Goal: Book appointment/travel/reservation

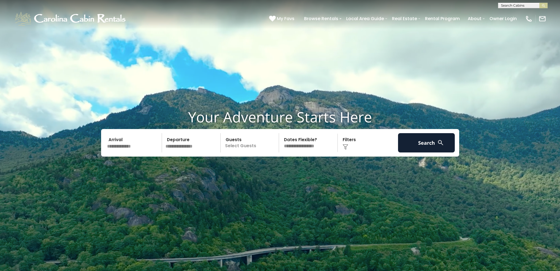
click at [509, 6] on input "text" at bounding box center [522, 7] width 48 height 6
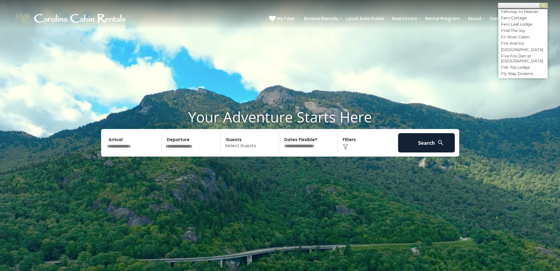
scroll to position [1074, 0]
click at [516, 36] on li "Five Fox Den at [GEOGRAPHIC_DATA]" at bounding box center [522, 31] width 49 height 10
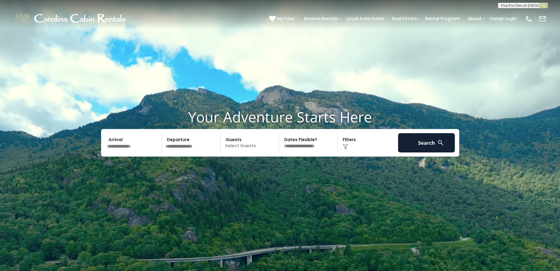
click at [539, 3] on button "submit" at bounding box center [543, 6] width 8 height 6
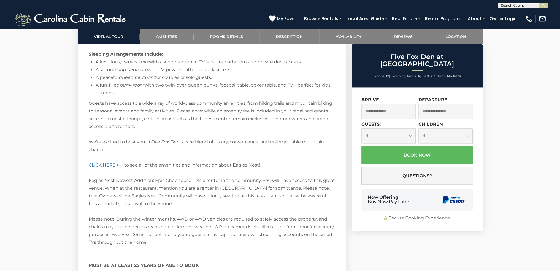
scroll to position [1074, 0]
click at [100, 161] on link "CLICK HERE" at bounding box center [102, 163] width 27 height 5
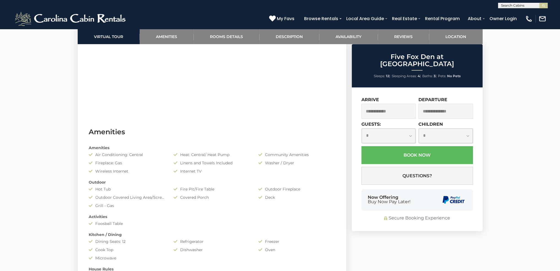
scroll to position [212, 0]
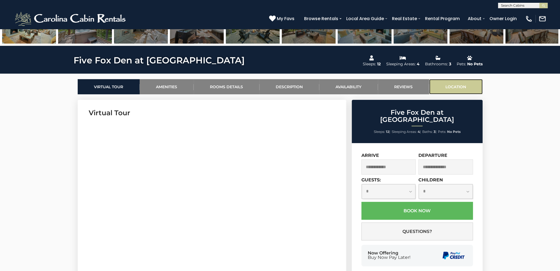
click at [454, 85] on link "Location" at bounding box center [455, 86] width 53 height 15
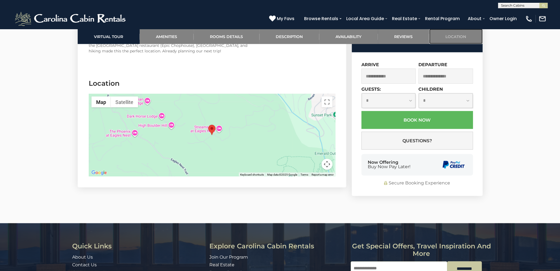
scroll to position [1660, 0]
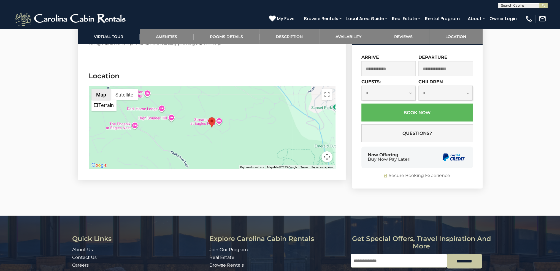
click at [102, 89] on button "Map" at bounding box center [100, 94] width 19 height 11
click at [127, 89] on button "Satellite" at bounding box center [124, 94] width 27 height 11
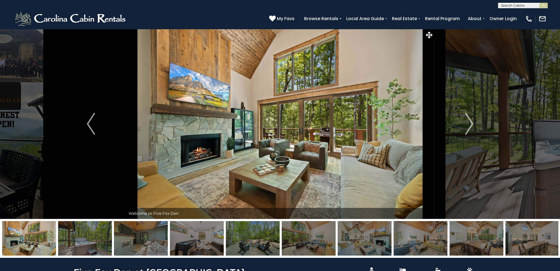
scroll to position [0, 0]
click at [471, 126] on img "Next" at bounding box center [469, 124] width 8 height 22
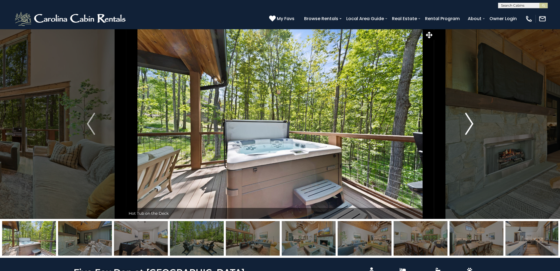
click at [468, 124] on img "Next" at bounding box center [469, 124] width 8 height 22
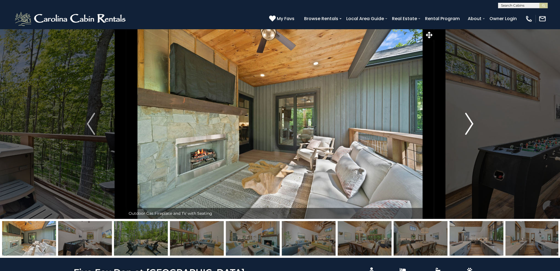
click at [468, 124] on img "Next" at bounding box center [469, 124] width 8 height 22
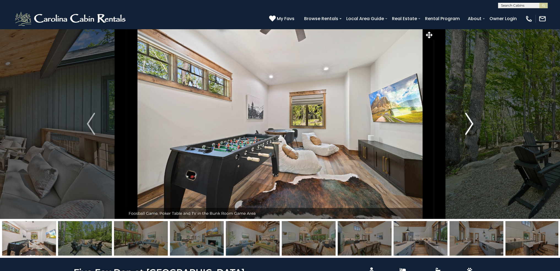
click at [467, 124] on img "Next" at bounding box center [469, 124] width 8 height 22
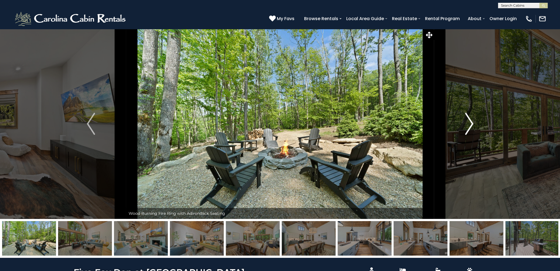
click at [467, 123] on img "Next" at bounding box center [469, 124] width 8 height 22
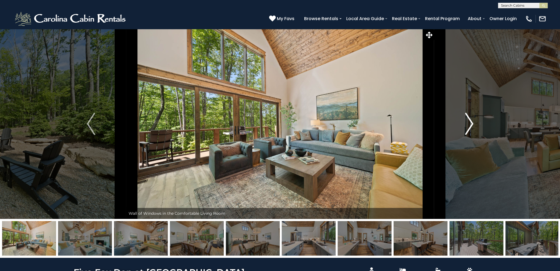
click at [467, 123] on img "Next" at bounding box center [469, 124] width 8 height 22
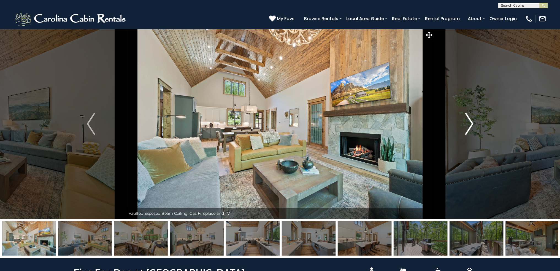
click at [467, 123] on img "Next" at bounding box center [469, 124] width 8 height 22
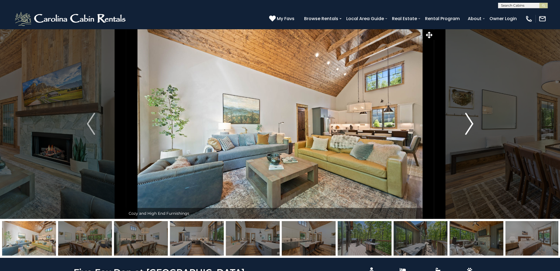
click at [467, 123] on img "Next" at bounding box center [469, 124] width 8 height 22
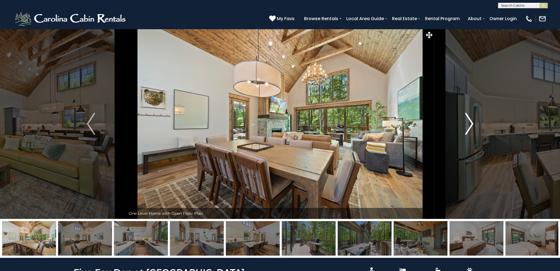
click at [467, 123] on img "Next" at bounding box center [469, 124] width 8 height 22
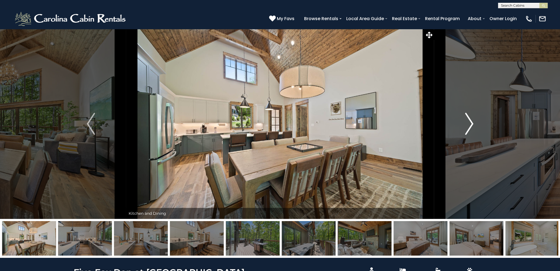
click at [467, 123] on img "Next" at bounding box center [469, 124] width 8 height 22
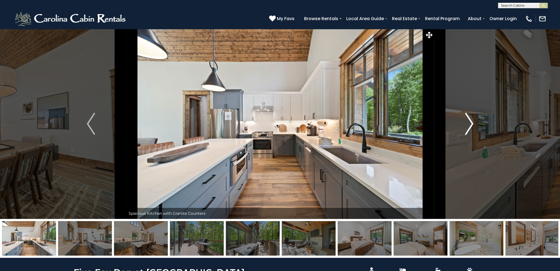
click at [467, 123] on img "Next" at bounding box center [469, 124] width 8 height 22
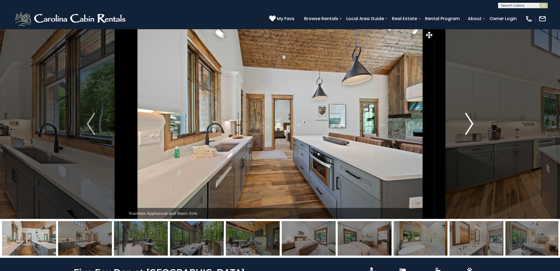
click at [467, 123] on img "Next" at bounding box center [469, 124] width 8 height 22
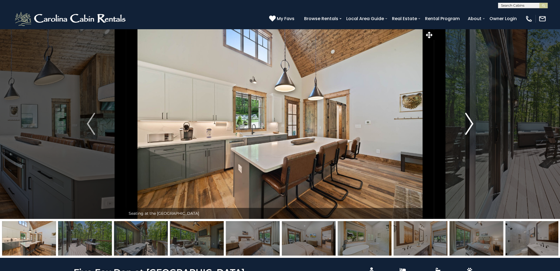
click at [467, 125] on img "Next" at bounding box center [469, 124] width 8 height 22
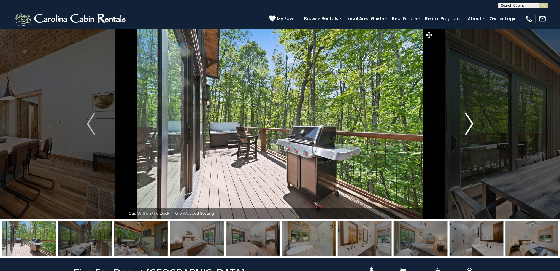
click at [467, 125] on img "Next" at bounding box center [469, 124] width 8 height 22
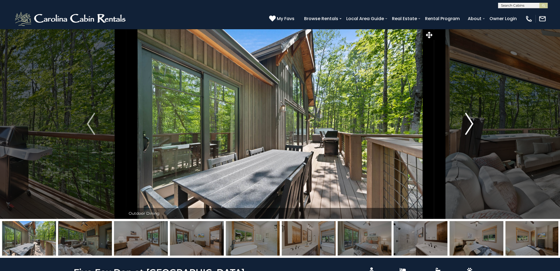
click at [467, 125] on img "Next" at bounding box center [469, 124] width 8 height 22
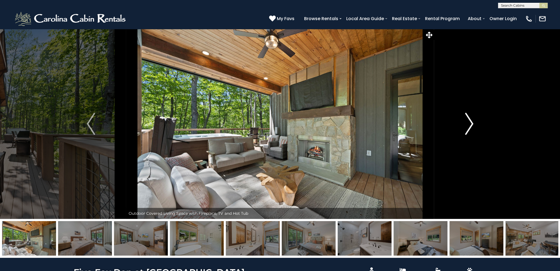
click at [467, 125] on img "Next" at bounding box center [469, 124] width 8 height 22
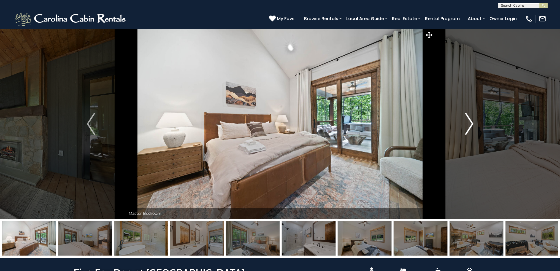
click at [467, 125] on img "Next" at bounding box center [469, 124] width 8 height 22
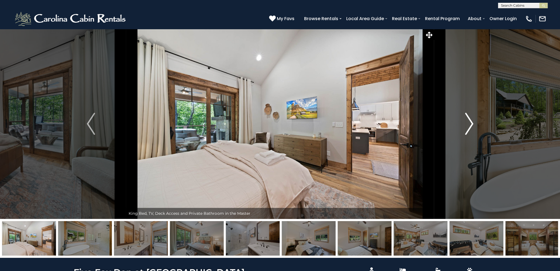
click at [467, 125] on img "Next" at bounding box center [469, 124] width 8 height 22
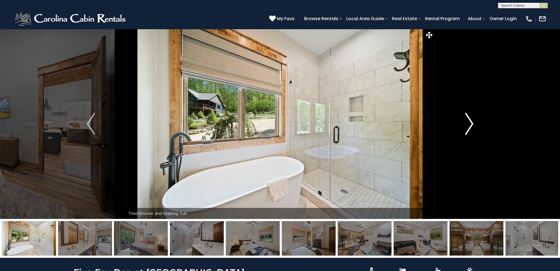
click at [467, 125] on img "Next" at bounding box center [469, 124] width 8 height 22
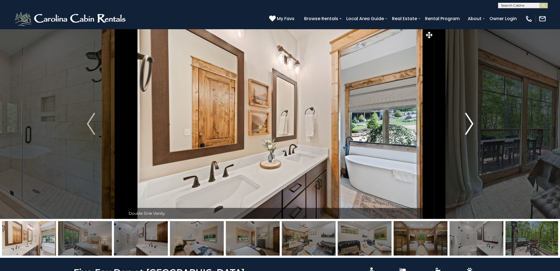
click at [467, 125] on img "Next" at bounding box center [469, 124] width 8 height 22
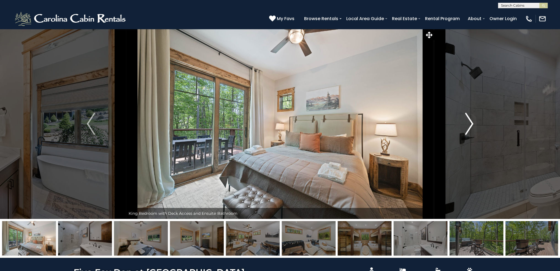
click at [467, 125] on img "Next" at bounding box center [469, 124] width 8 height 22
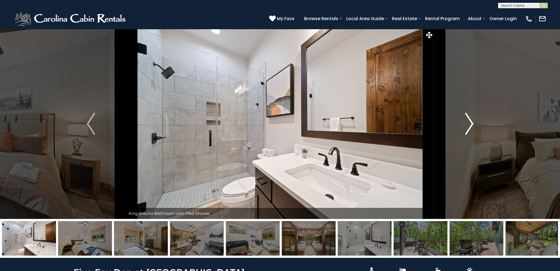
click at [467, 125] on img "Next" at bounding box center [469, 124] width 8 height 22
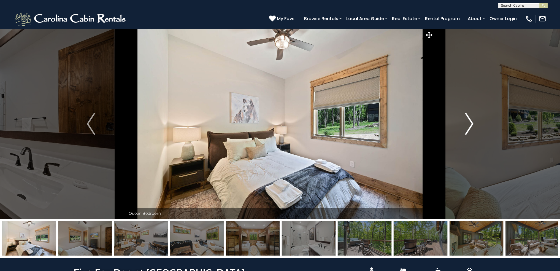
click at [467, 125] on img "Next" at bounding box center [469, 124] width 8 height 22
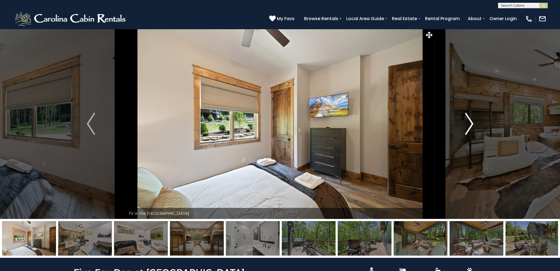
click at [467, 125] on img "Next" at bounding box center [469, 124] width 8 height 22
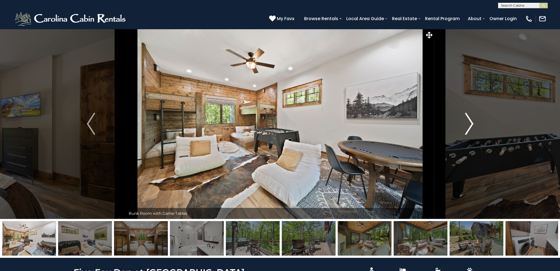
click at [467, 125] on img "Next" at bounding box center [469, 124] width 8 height 22
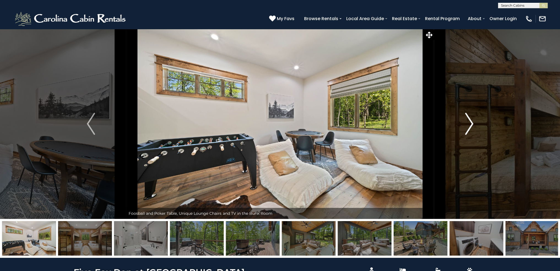
click at [467, 125] on img "Next" at bounding box center [469, 124] width 8 height 22
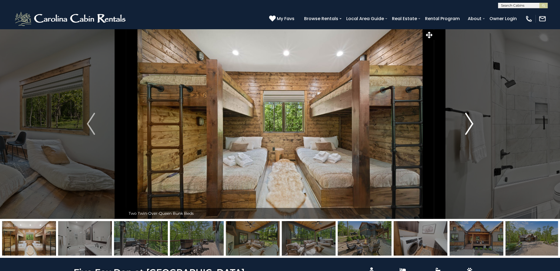
click at [467, 125] on img "Next" at bounding box center [469, 124] width 8 height 22
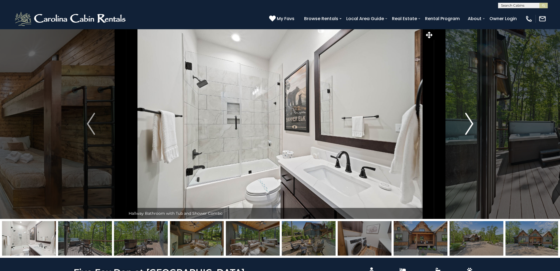
click at [467, 125] on img "Next" at bounding box center [469, 124] width 8 height 22
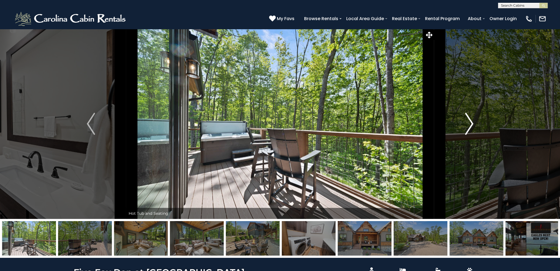
click at [467, 125] on img "Next" at bounding box center [469, 124] width 8 height 22
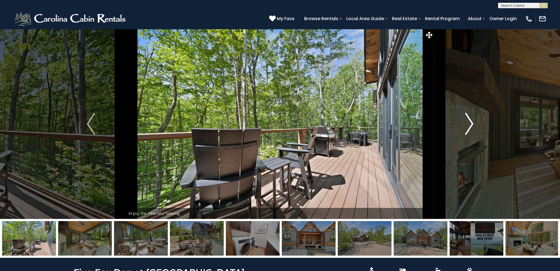
click at [467, 125] on img "Next" at bounding box center [469, 124] width 8 height 22
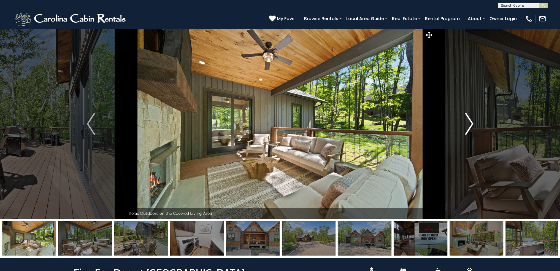
click at [467, 125] on img "Next" at bounding box center [469, 124] width 8 height 22
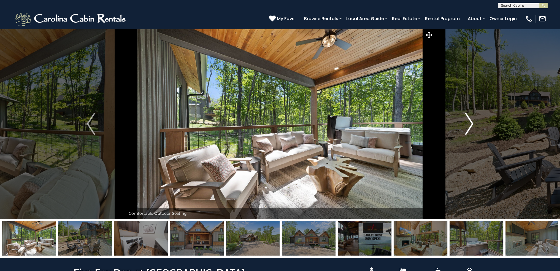
click at [464, 122] on button "Next" at bounding box center [469, 124] width 70 height 190
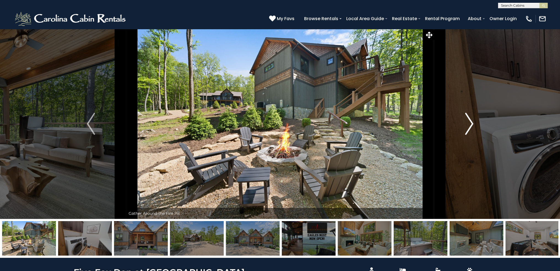
click at [464, 121] on button "Next" at bounding box center [469, 124] width 70 height 190
